Goal: Check status: Check status

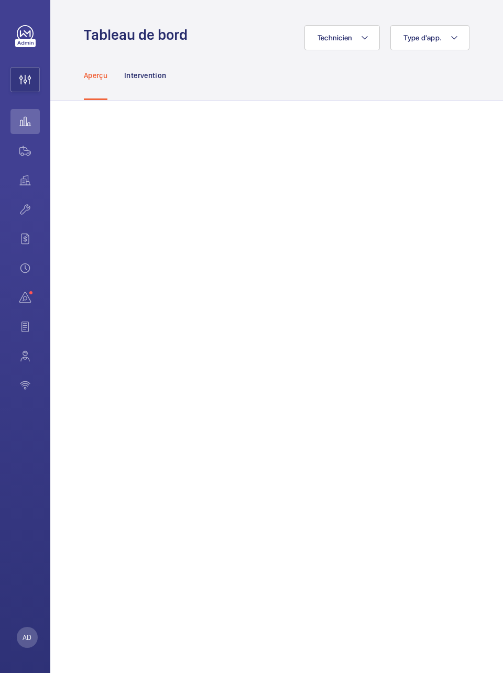
click at [18, 113] on wm-front-icon-button at bounding box center [24, 121] width 29 height 25
click at [158, 71] on p "Intervention" at bounding box center [145, 75] width 42 height 10
click at [29, 151] on wm-front-icon-button at bounding box center [24, 150] width 29 height 25
